Goal: Transaction & Acquisition: Purchase product/service

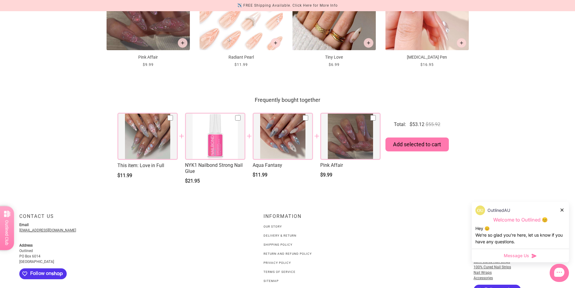
scroll to position [794, 0]
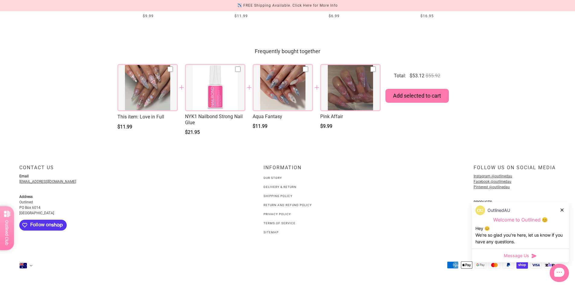
click at [280, 188] on link "Delivery & Return" at bounding box center [280, 186] width 33 height 3
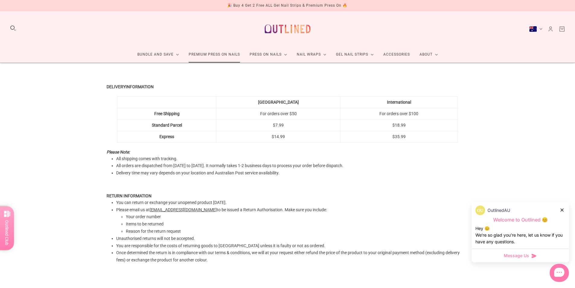
click at [214, 54] on link "Premium Press On Nails" at bounding box center [214, 55] width 61 height 16
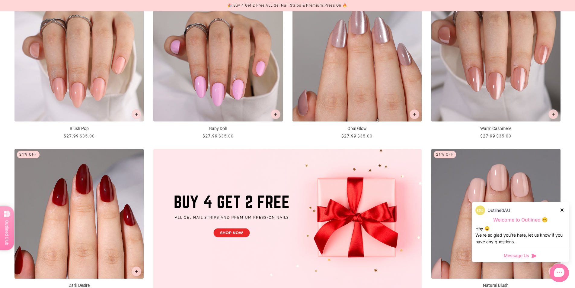
scroll to position [91, 0]
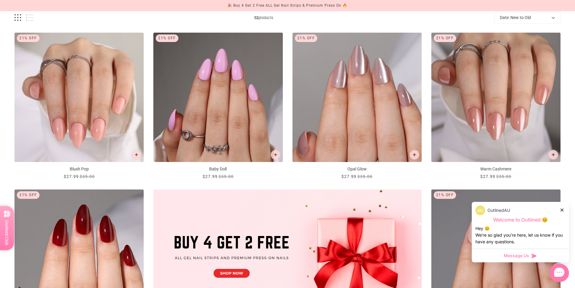
click at [225, 92] on img "Baby Doll" at bounding box center [217, 97] width 129 height 129
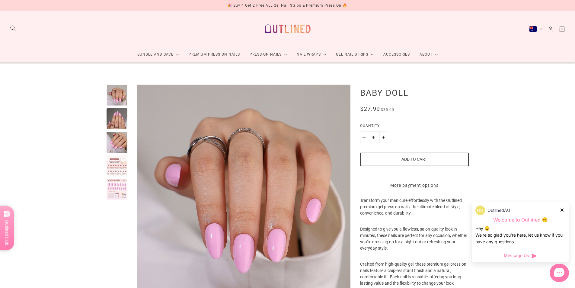
click at [119, 169] on div at bounding box center [117, 165] width 21 height 21
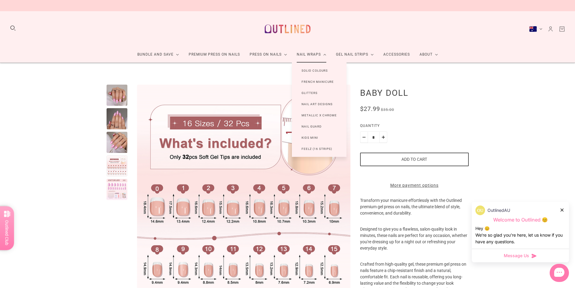
click at [314, 55] on link "Nail Wraps" at bounding box center [311, 55] width 39 height 16
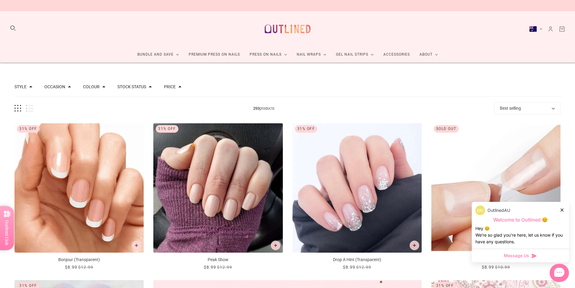
click at [95, 175] on img "Bonjour (Transparent)" at bounding box center [78, 187] width 129 height 129
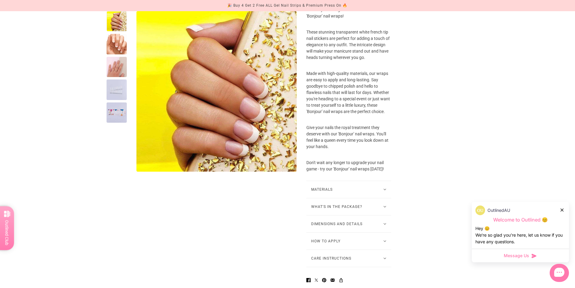
scroll to position [211, 0]
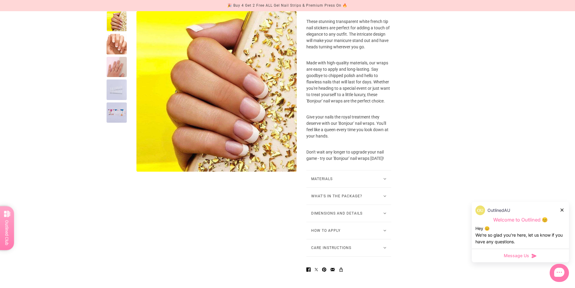
click at [382, 187] on button "Materials" at bounding box center [349, 178] width 85 height 17
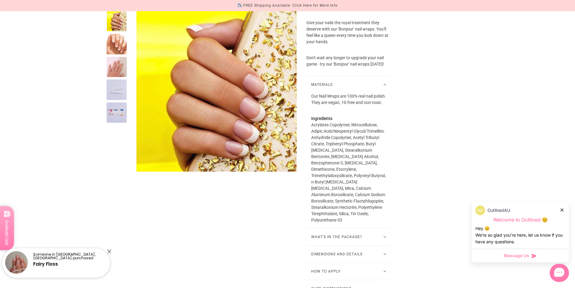
scroll to position [362, 0]
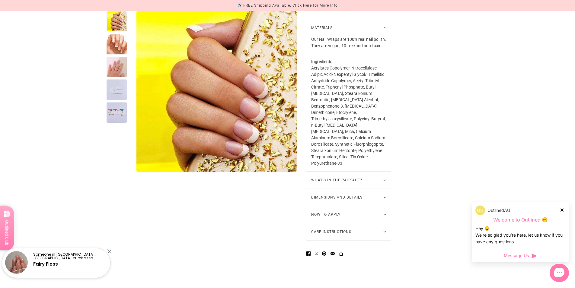
click at [375, 188] on button "What's in the package?" at bounding box center [349, 180] width 85 height 17
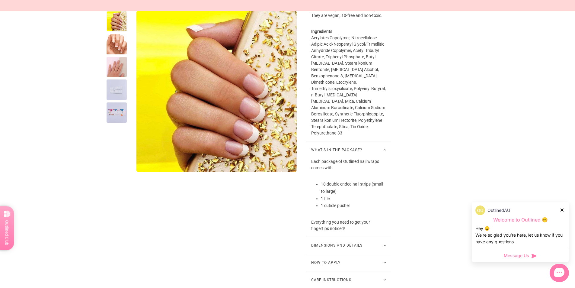
scroll to position [453, 0]
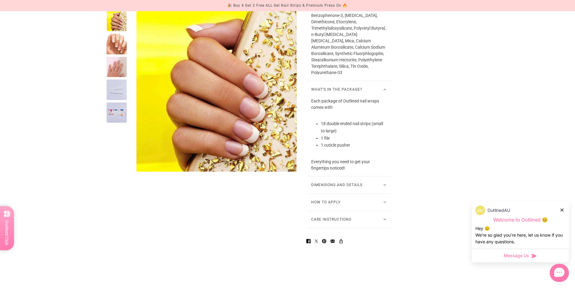
click at [385, 193] on button "Dimensions and Details" at bounding box center [349, 184] width 85 height 17
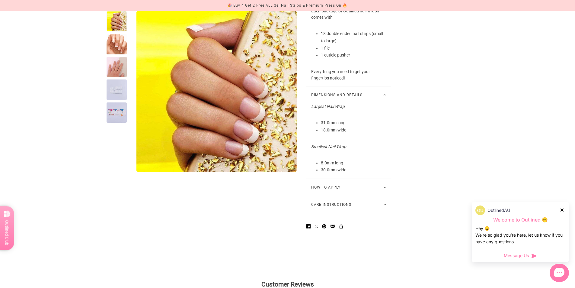
scroll to position [544, 0]
click at [373, 195] on button "How to Apply" at bounding box center [349, 186] width 85 height 17
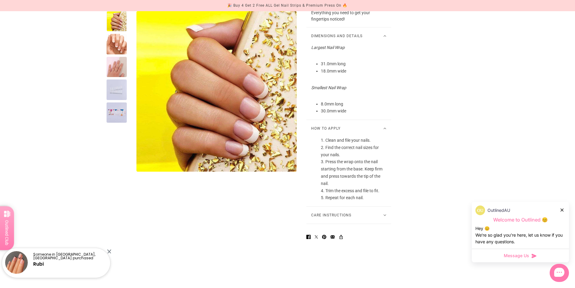
scroll to position [604, 0]
click at [120, 113] on div at bounding box center [117, 112] width 20 height 20
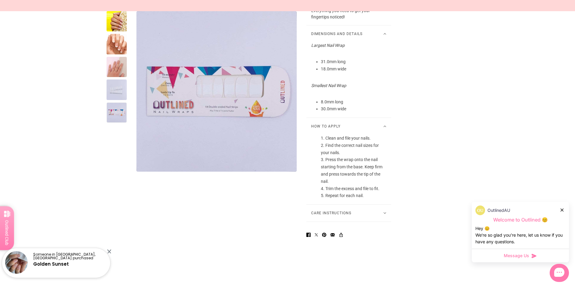
click at [118, 100] on div at bounding box center [117, 91] width 20 height 160
click at [115, 85] on div at bounding box center [117, 89] width 20 height 20
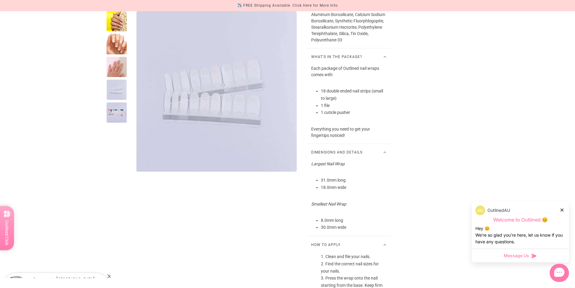
scroll to position [483, 0]
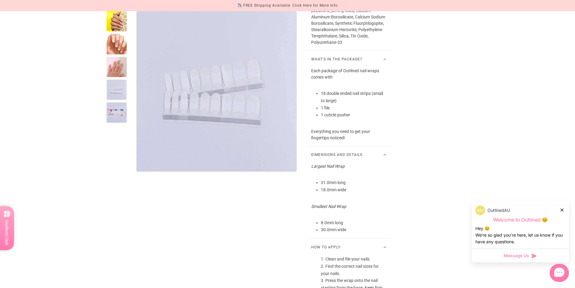
click at [121, 59] on div at bounding box center [117, 67] width 20 height 20
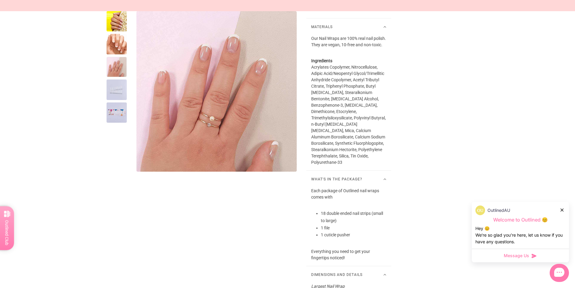
scroll to position [362, 0]
click at [119, 48] on div at bounding box center [117, 44] width 20 height 20
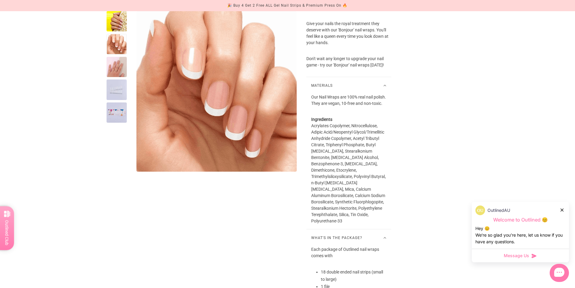
scroll to position [242, 0]
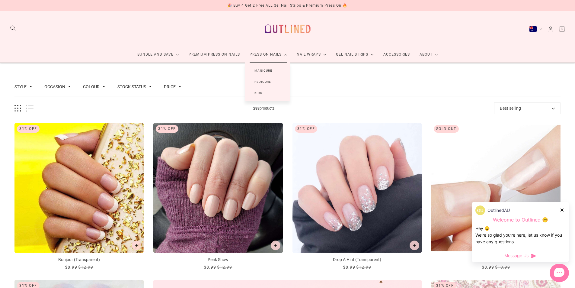
scroll to position [2, 0]
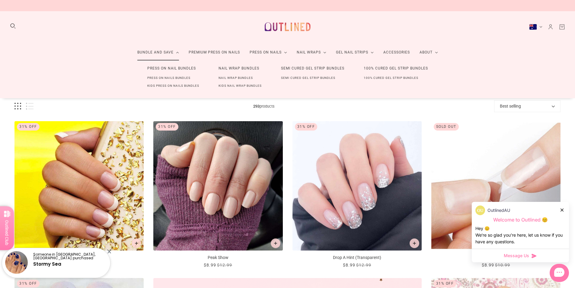
click at [166, 68] on link "Press On Nail Bundles" at bounding box center [172, 68] width 68 height 11
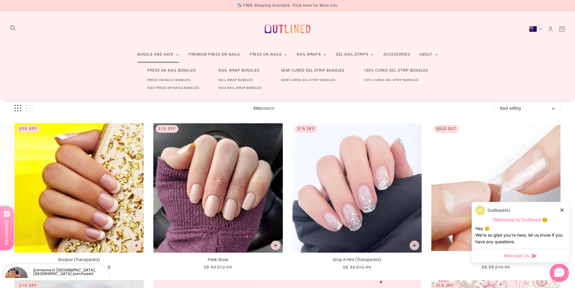
click at [172, 70] on link "Press On Nail Bundles" at bounding box center [172, 70] width 68 height 11
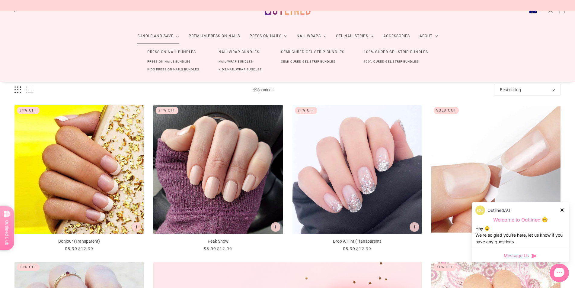
scroll to position [121, 0]
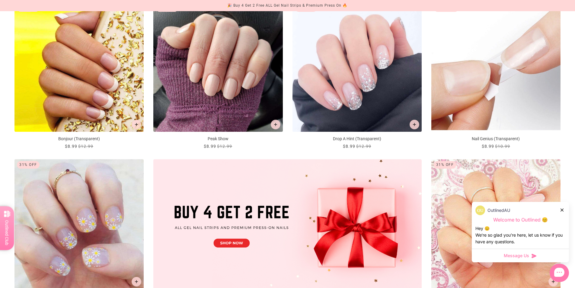
click at [566, 213] on div "OutlinedAU Welcome to Outlined 😊 Hey 😊 We‘re so glad you’re here, let us know i…" at bounding box center [520, 225] width 97 height 47
click at [562, 209] on icon at bounding box center [562, 209] width 3 height 3
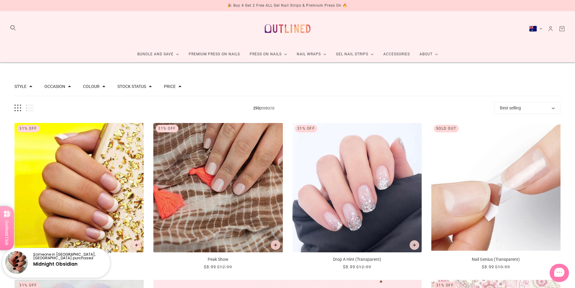
scroll to position [0, 0]
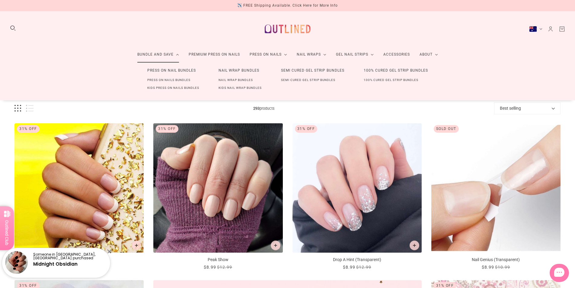
click at [174, 71] on link "Press On Nail Bundles" at bounding box center [172, 70] width 68 height 11
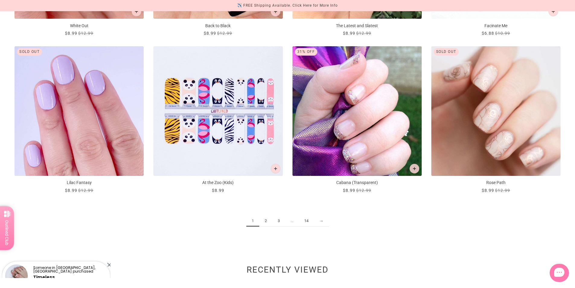
scroll to position [876, 0]
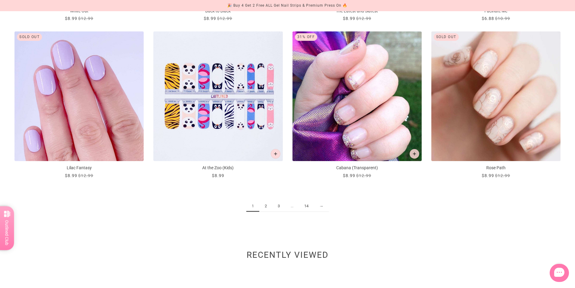
click at [266, 207] on link "2" at bounding box center [265, 206] width 13 height 11
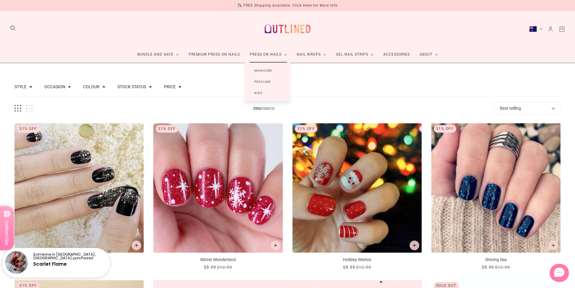
click at [264, 70] on link "Manicure" at bounding box center [263, 70] width 37 height 11
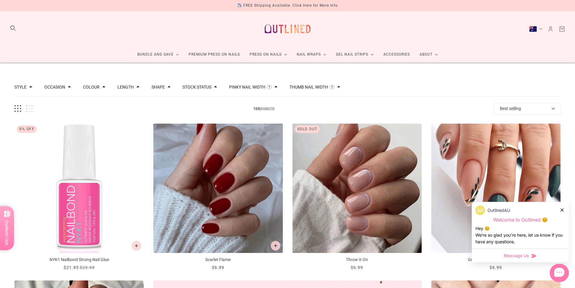
click at [563, 210] on icon at bounding box center [562, 209] width 3 height 3
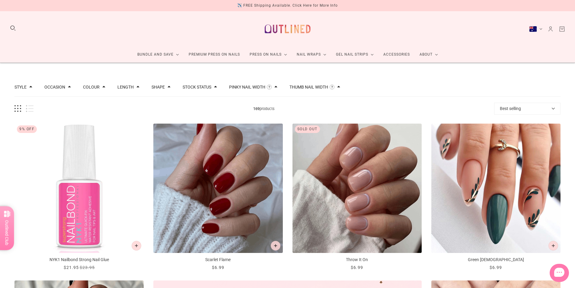
click at [121, 86] on button "Length" at bounding box center [126, 87] width 16 height 4
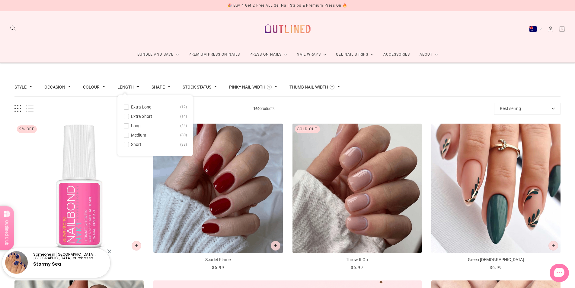
click at [124, 126] on span at bounding box center [126, 126] width 5 height 5
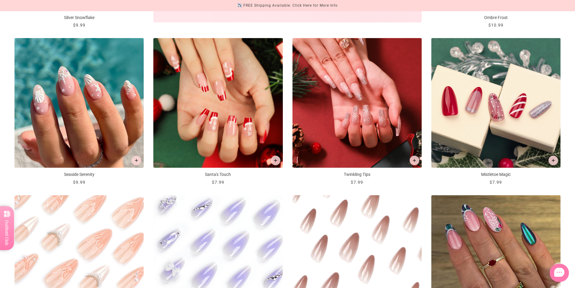
scroll to position [544, 0]
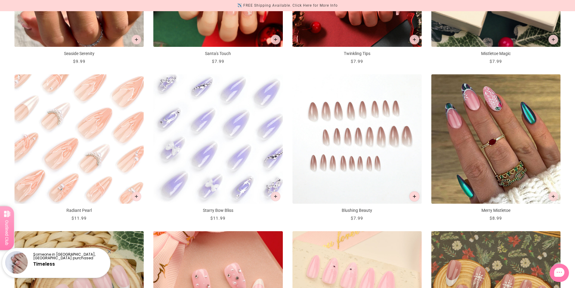
click at [412, 196] on button "Add to cart" at bounding box center [415, 196] width 10 height 10
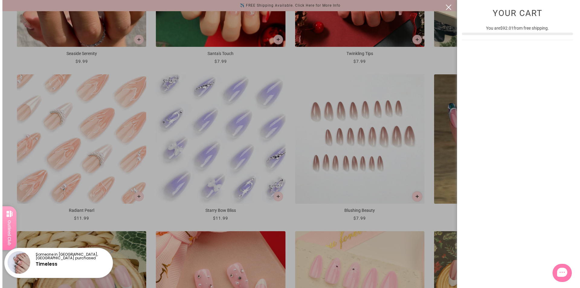
scroll to position [0, 0]
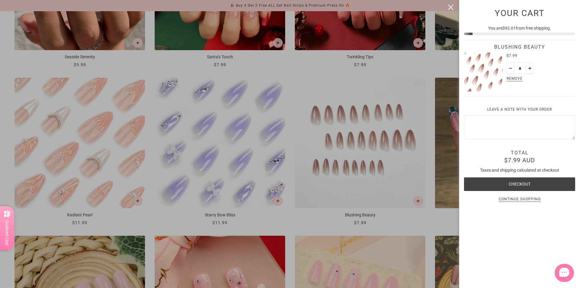
click at [416, 218] on div at bounding box center [290, 144] width 580 height 288
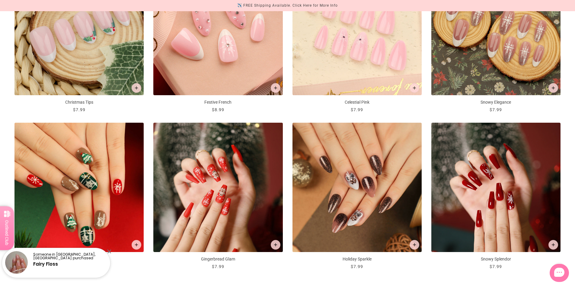
scroll to position [876, 0]
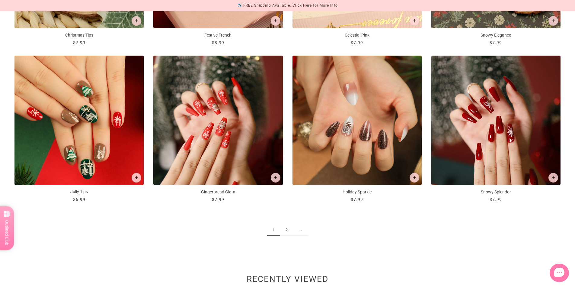
click at [288, 232] on link "2" at bounding box center [286, 229] width 13 height 11
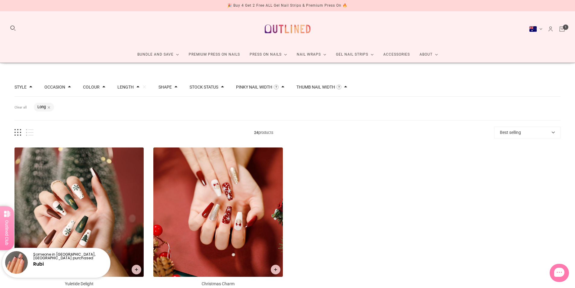
click at [120, 87] on button "Length" at bounding box center [126, 87] width 16 height 4
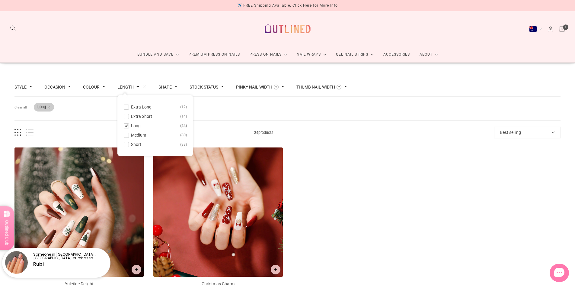
click at [47, 106] on div "Length: Long" at bounding box center [44, 107] width 20 height 9
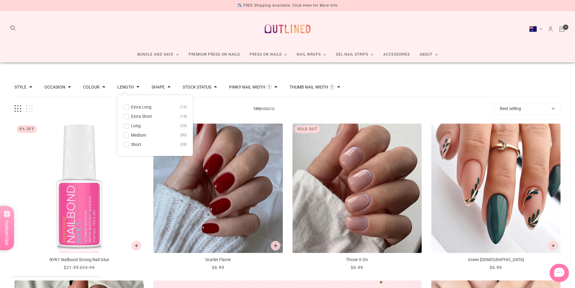
click at [126, 107] on span at bounding box center [126, 107] width 5 height 5
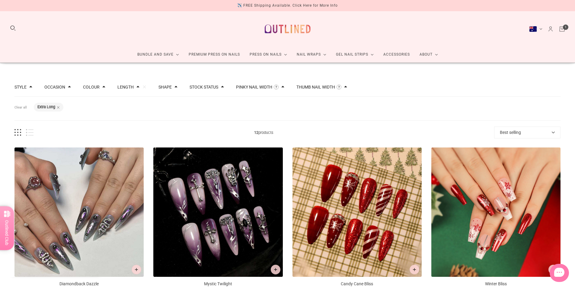
click at [128, 87] on button "Length" at bounding box center [126, 87] width 16 height 4
click at [125, 136] on span at bounding box center [126, 135] width 5 height 5
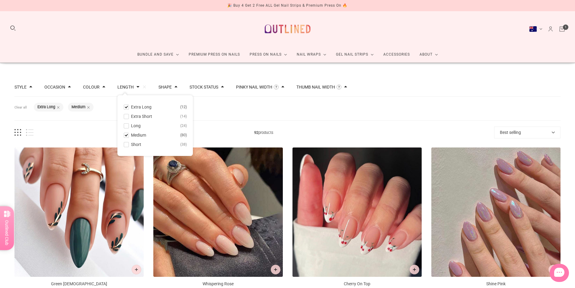
click at [124, 108] on span at bounding box center [126, 107] width 5 height 5
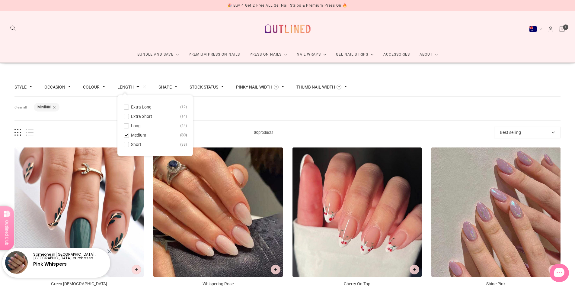
click at [331, 131] on span "80 products" at bounding box center [264, 132] width 461 height 6
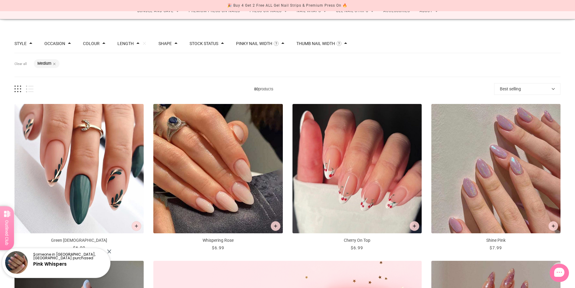
scroll to position [91, 0]
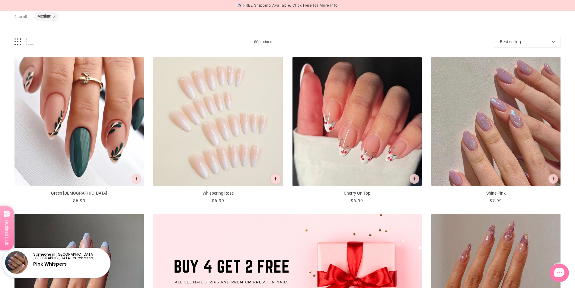
click at [277, 180] on icon "Add to cart" at bounding box center [275, 178] width 3 height 3
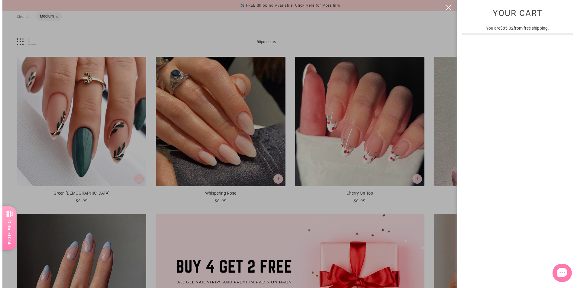
scroll to position [0, 0]
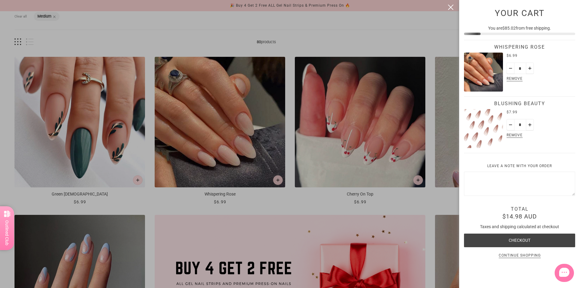
click at [336, 196] on div at bounding box center [290, 144] width 580 height 288
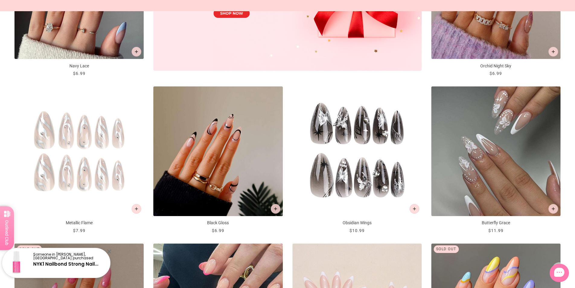
scroll to position [393, 0]
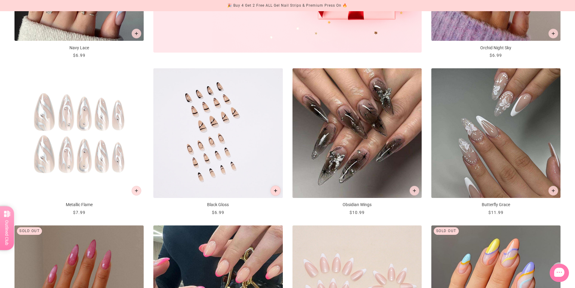
click at [274, 191] on icon "Add to cart" at bounding box center [275, 190] width 3 height 3
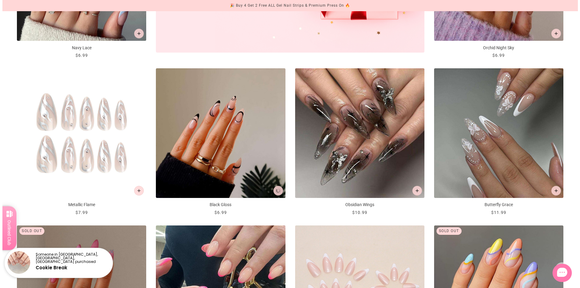
scroll to position [0, 0]
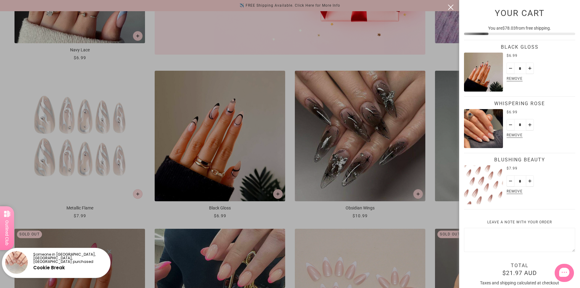
click at [435, 218] on div at bounding box center [290, 144] width 580 height 288
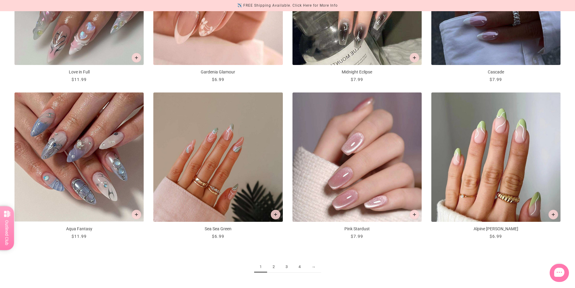
scroll to position [876, 0]
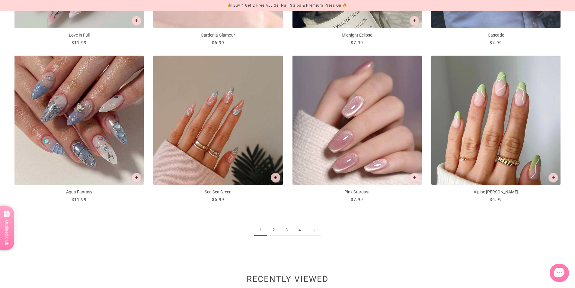
click at [274, 232] on link "2" at bounding box center [273, 229] width 13 height 11
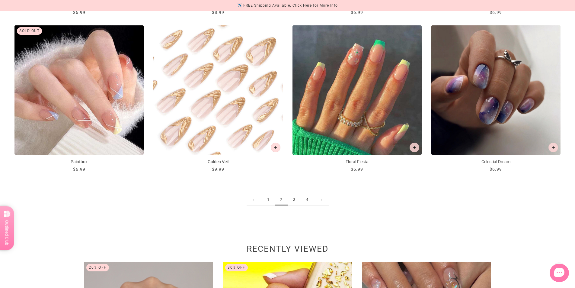
scroll to position [1027, 0]
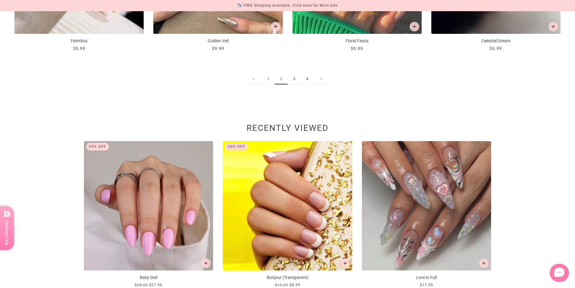
click at [294, 79] on link "3" at bounding box center [294, 78] width 13 height 11
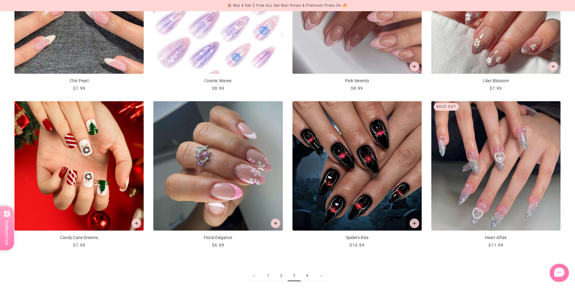
scroll to position [906, 0]
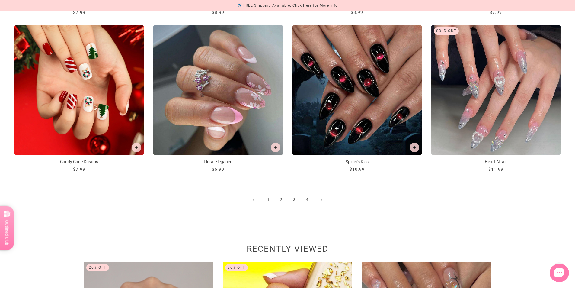
click at [307, 199] on link "4" at bounding box center [307, 199] width 13 height 11
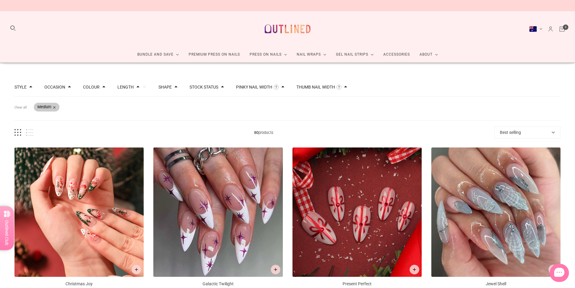
click at [56, 107] on span at bounding box center [54, 107] width 3 height 3
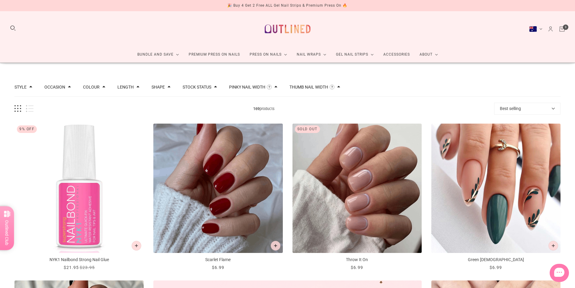
click at [129, 87] on button "Length" at bounding box center [126, 87] width 16 height 4
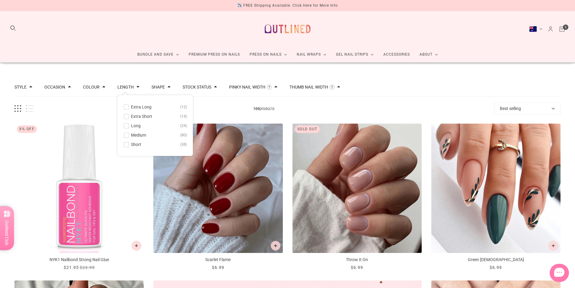
click at [125, 143] on span at bounding box center [126, 144] width 5 height 5
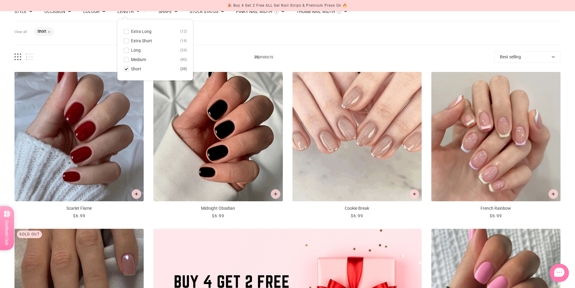
scroll to position [91, 0]
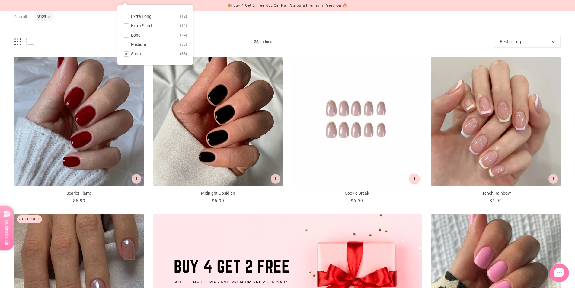
click at [417, 180] on button "Add to cart" at bounding box center [415, 179] width 10 height 10
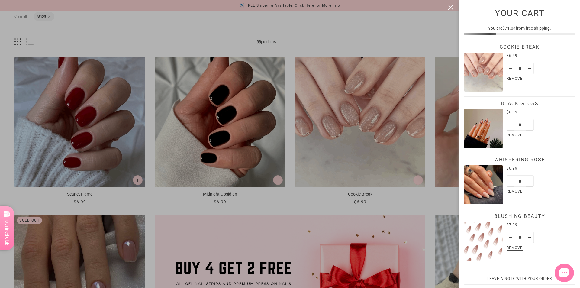
scroll to position [133, 0]
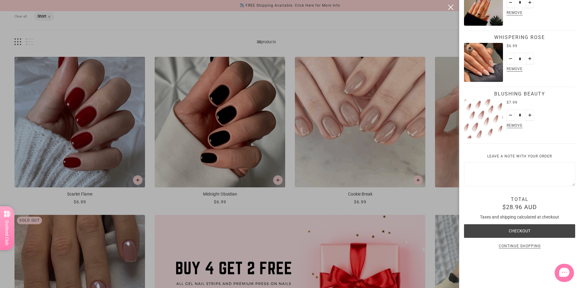
click at [433, 201] on div at bounding box center [290, 144] width 580 height 288
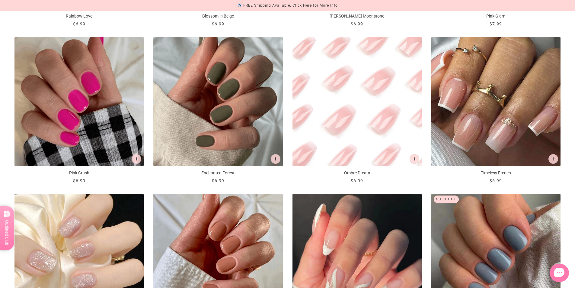
scroll to position [574, 0]
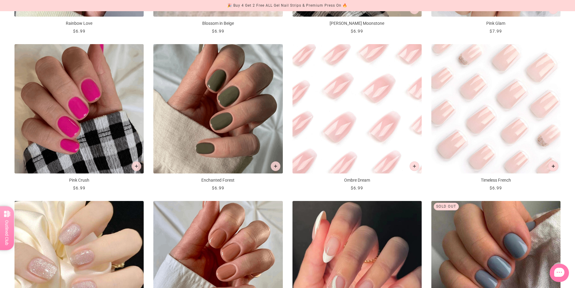
click at [552, 167] on icon "Add to cart" at bounding box center [553, 166] width 3 height 3
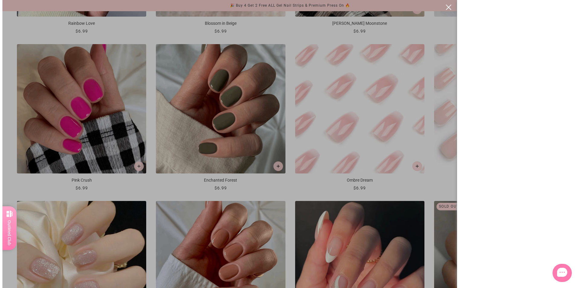
scroll to position [0, 0]
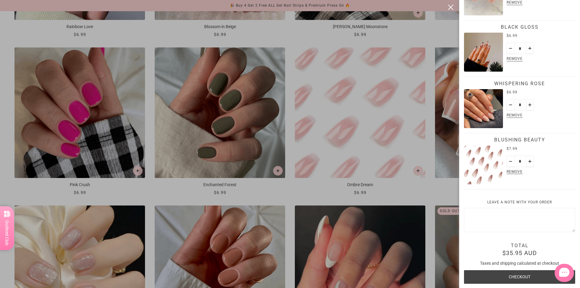
click at [418, 194] on div at bounding box center [290, 144] width 580 height 288
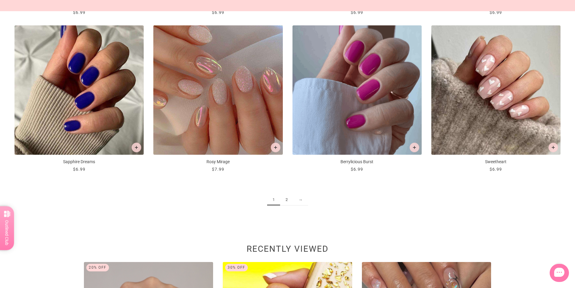
click at [286, 201] on link "2" at bounding box center [286, 199] width 13 height 11
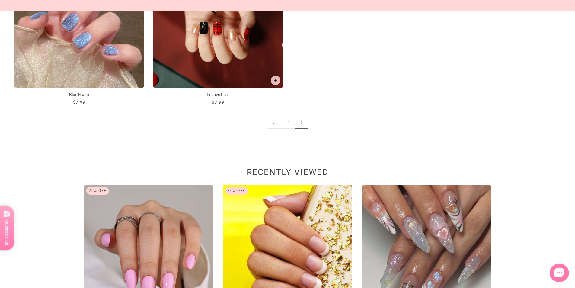
scroll to position [816, 0]
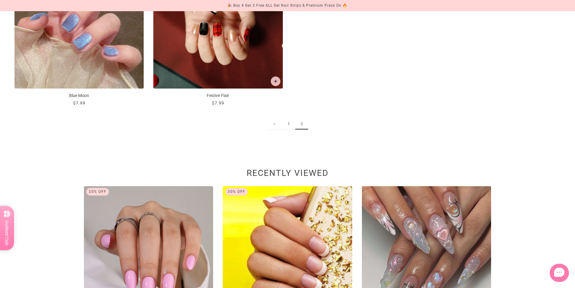
click at [288, 126] on link "1" at bounding box center [288, 123] width 13 height 11
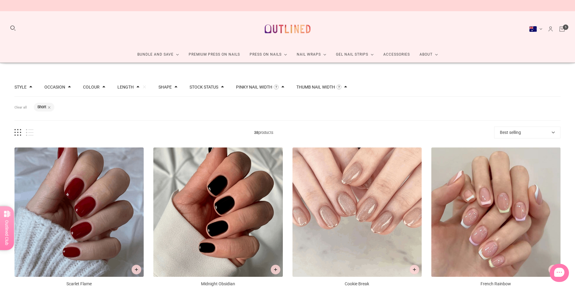
click at [563, 32] on icon "Cart" at bounding box center [562, 29] width 7 height 7
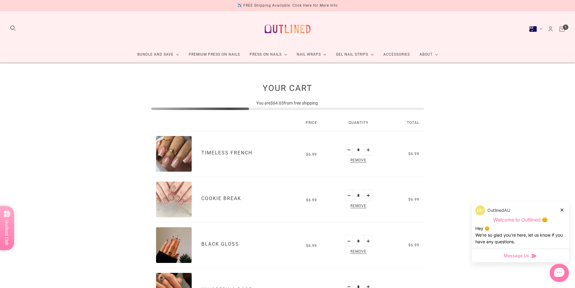
click at [563, 211] on icon at bounding box center [562, 209] width 3 height 3
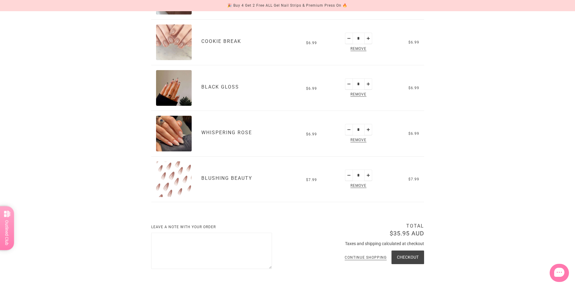
scroll to position [211, 0]
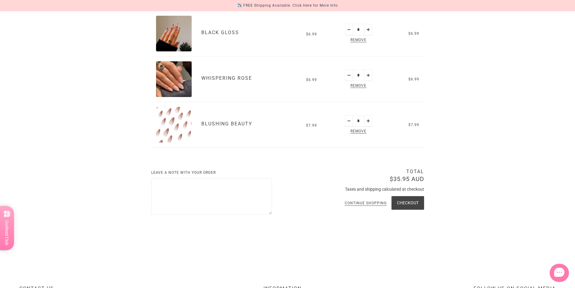
click at [407, 204] on button "Checkout" at bounding box center [408, 203] width 33 height 14
